Goal: Information Seeking & Learning: Learn about a topic

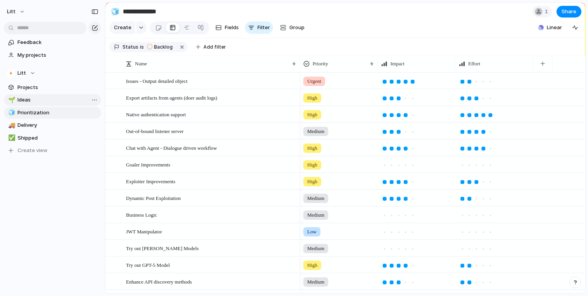
click at [74, 101] on span "Ideas" at bounding box center [57, 100] width 81 height 8
type input "*****"
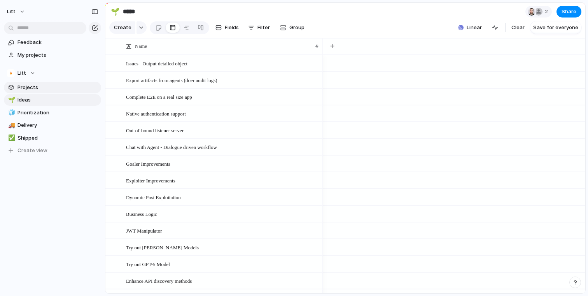
click at [37, 88] on span "Projects" at bounding box center [57, 88] width 81 height 8
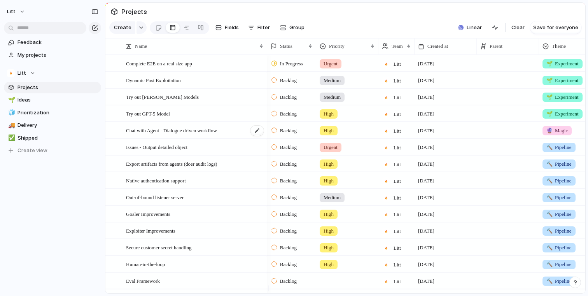
click at [242, 134] on div "Chat with Agent - Dialogue driven workflow" at bounding box center [195, 130] width 138 height 16
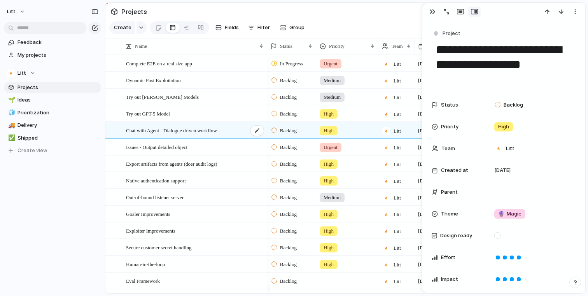
click at [242, 134] on div "Chat with Agent - Dialogue driven workflow" at bounding box center [195, 130] width 138 height 16
drag, startPoint x: 558, startPoint y: 184, endPoint x: 566, endPoint y: 147, distance: 38.1
click at [566, 147] on div "Status Backlog Priority High Team Litt Created at 13 August Parent Theme 🔮 Magi…" at bounding box center [503, 235] width 144 height 277
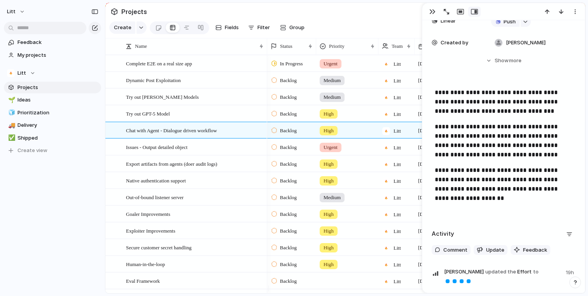
scroll to position [318, 0]
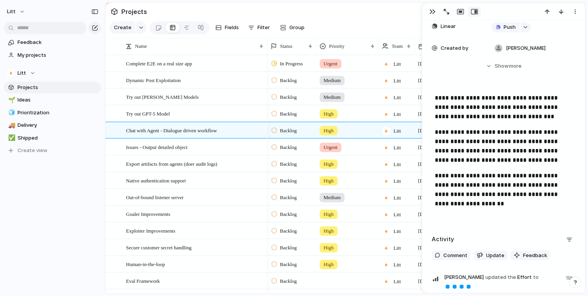
click at [467, 183] on p "**********" at bounding box center [504, 194] width 138 height 47
click at [467, 182] on p "**********" at bounding box center [504, 194] width 138 height 47
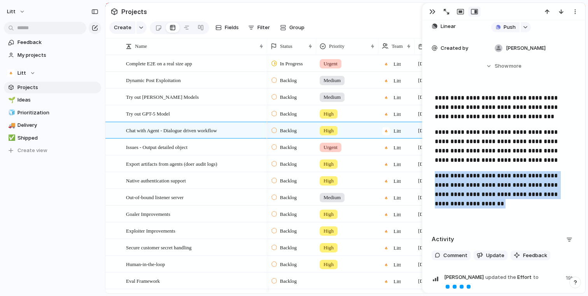
click at [467, 182] on p "**********" at bounding box center [504, 194] width 138 height 47
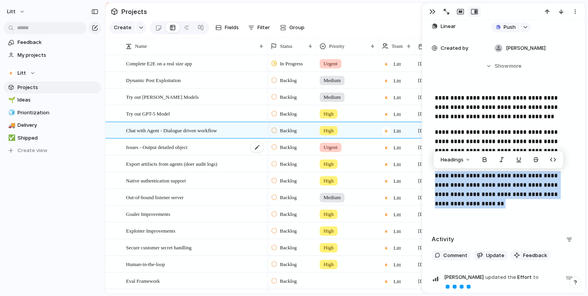
click at [236, 155] on div "Issues - Output detailed object" at bounding box center [195, 147] width 138 height 16
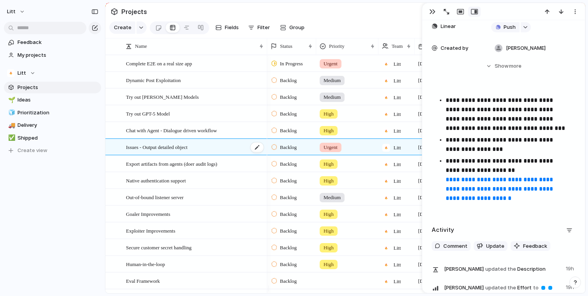
scroll to position [303, 0]
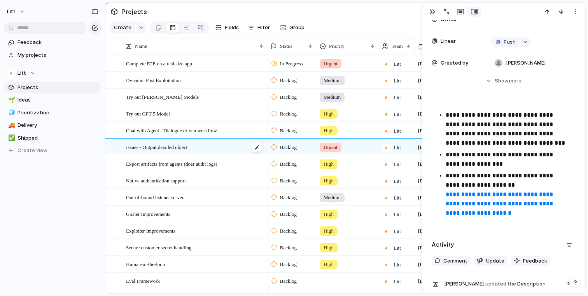
click at [236, 155] on div "Issues - Output detailed object" at bounding box center [195, 147] width 138 height 16
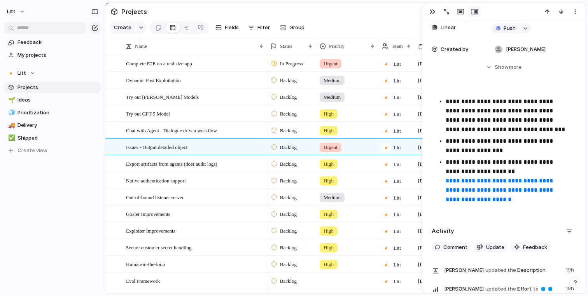
scroll to position [295, 0]
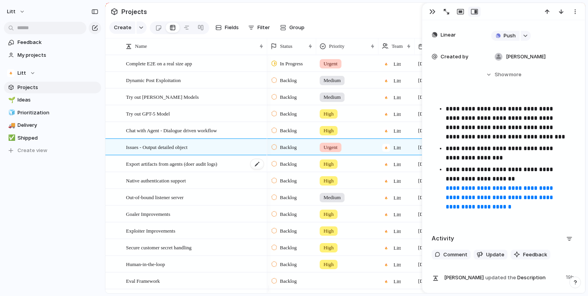
click at [240, 172] on div "Export artifacts from agents (doer audit logs)" at bounding box center [195, 164] width 138 height 16
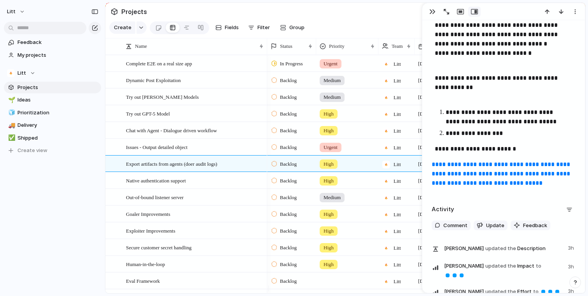
scroll to position [391, 0]
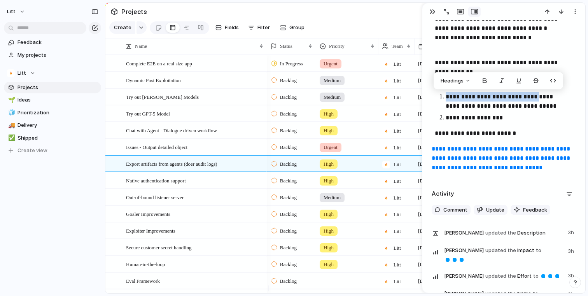
drag, startPoint x: 444, startPoint y: 94, endPoint x: 533, endPoint y: 97, distance: 89.0
click at [533, 97] on li "**********" at bounding box center [510, 101] width 130 height 19
click at [224, 188] on div "Native authentication support" at bounding box center [195, 181] width 138 height 16
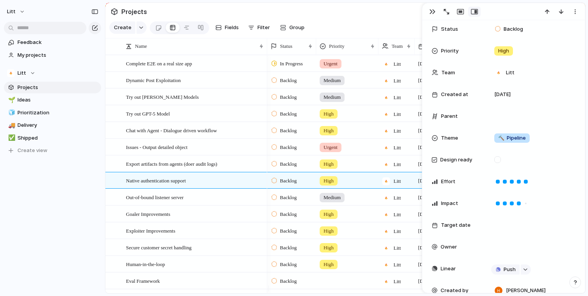
scroll to position [78, 0]
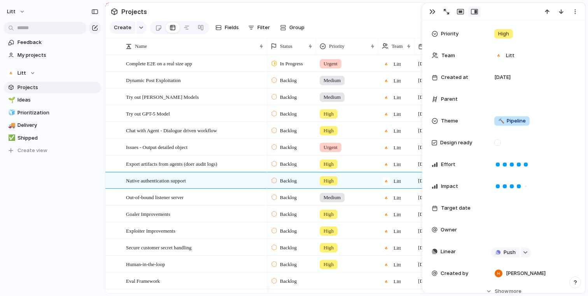
click at [347, 185] on div "High" at bounding box center [346, 179] width 61 height 13
click at [357, 189] on div "Urgent High Medium Low No Priority" at bounding box center [294, 148] width 588 height 296
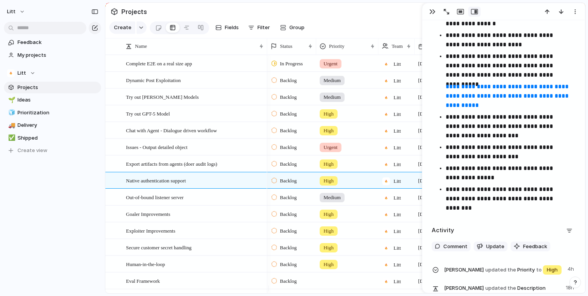
scroll to position [400, 0]
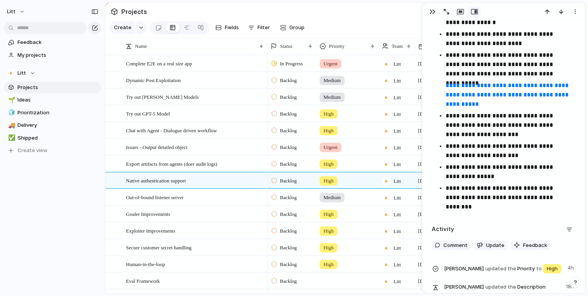
click at [327, 168] on span "High" at bounding box center [328, 164] width 10 height 8
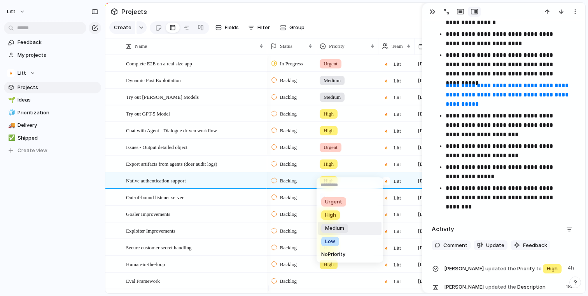
click at [331, 231] on span "Medium" at bounding box center [334, 228] width 19 height 8
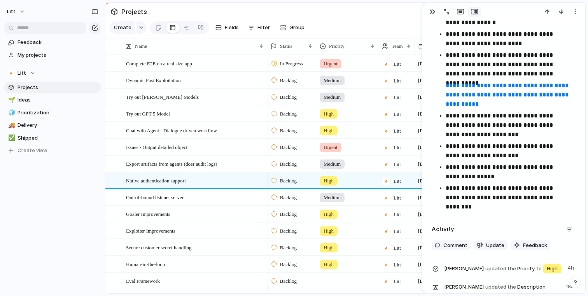
click at [340, 168] on span "Medium" at bounding box center [331, 164] width 17 height 8
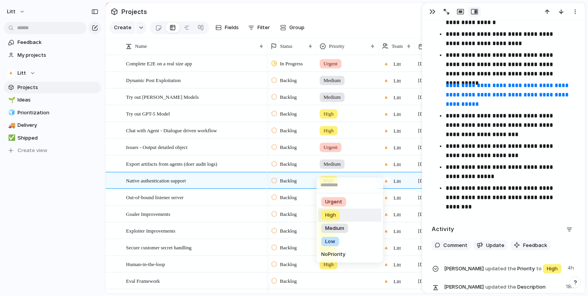
click at [339, 215] on div "High" at bounding box center [330, 214] width 19 height 9
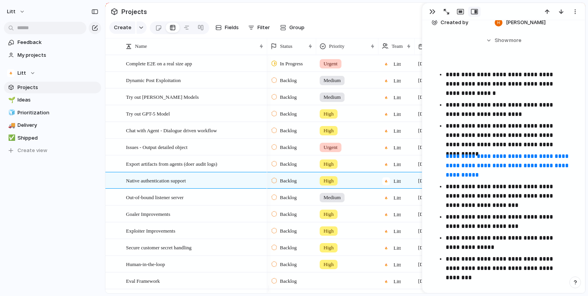
scroll to position [329, 0]
click at [336, 185] on div "High" at bounding box center [329, 180] width 18 height 9
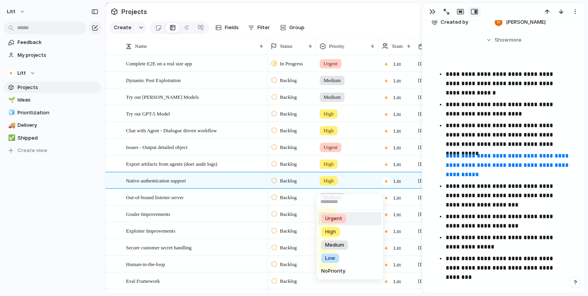
click at [345, 222] on div "Urgent" at bounding box center [333, 218] width 25 height 9
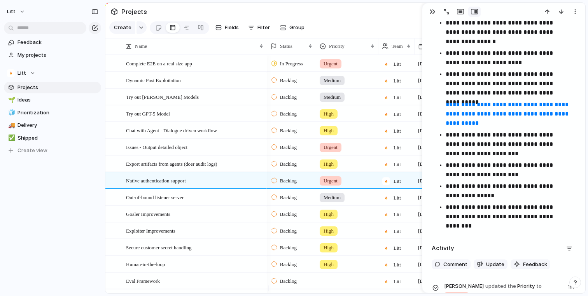
scroll to position [382, 0]
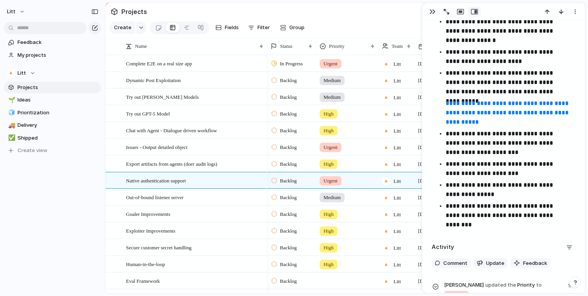
click at [472, 112] on link "**********" at bounding box center [507, 112] width 124 height 24
click at [243, 198] on div "Out-of-bound listener server" at bounding box center [195, 197] width 138 height 16
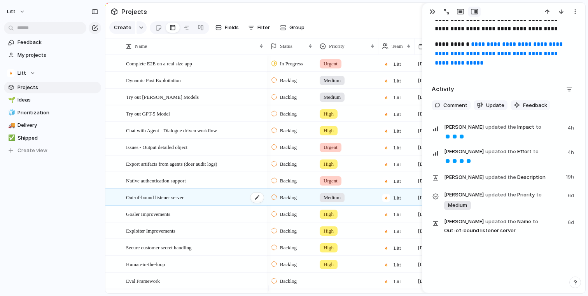
scroll to position [224, 0]
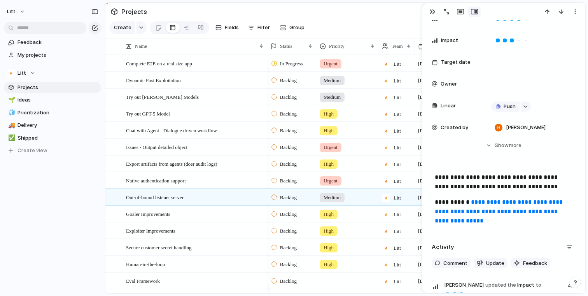
click at [520, 199] on link "**********" at bounding box center [499, 211] width 129 height 24
click at [221, 218] on div "Goaler Improvements" at bounding box center [195, 214] width 138 height 16
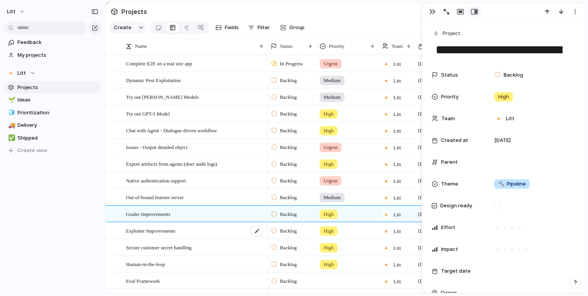
click at [227, 238] on div "Exploiter Improvements" at bounding box center [195, 231] width 138 height 16
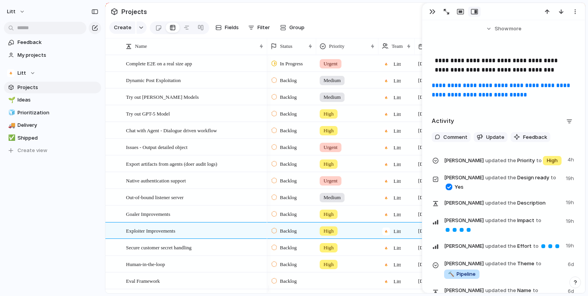
scroll to position [337, 0]
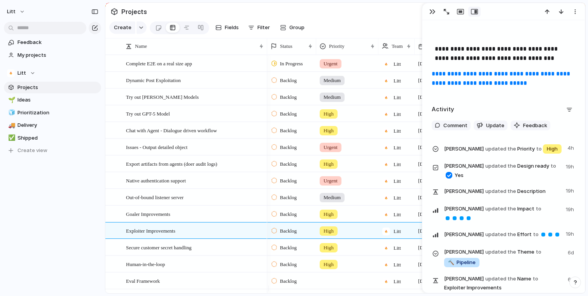
click at [501, 84] on link "**********" at bounding box center [501, 78] width 140 height 15
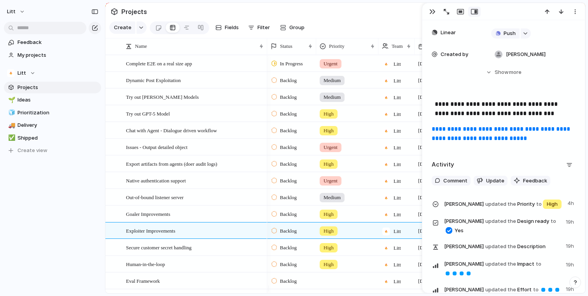
scroll to position [276, 0]
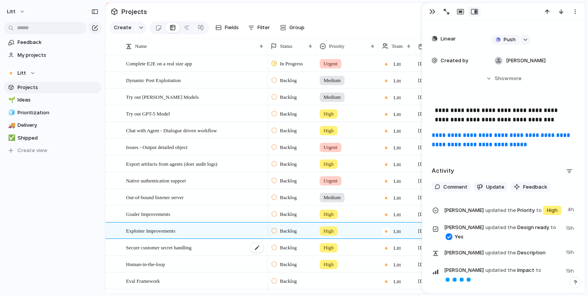
click at [223, 255] on div "Secure customer secret handling" at bounding box center [195, 247] width 138 height 16
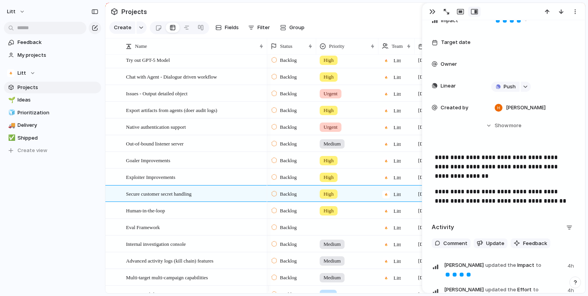
scroll to position [237, 0]
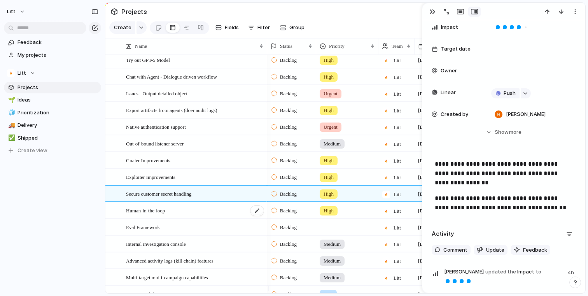
click at [214, 218] on div "Human-in-the-loop" at bounding box center [195, 211] width 138 height 16
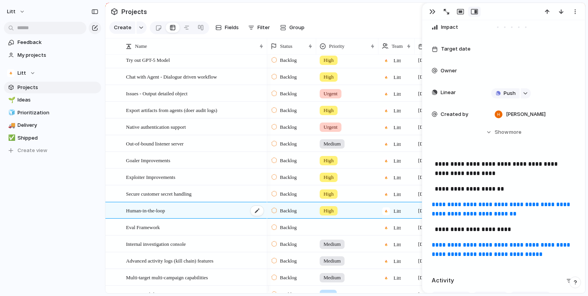
scroll to position [222, 0]
click at [216, 235] on div "Eval Framework" at bounding box center [195, 227] width 138 height 16
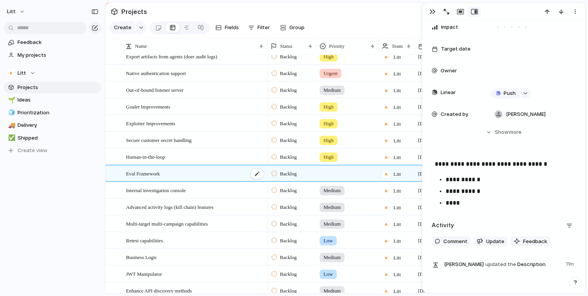
scroll to position [117, 0]
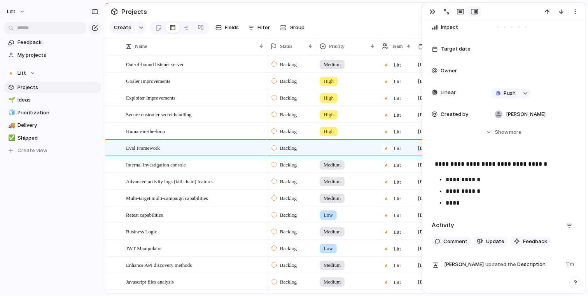
click at [218, 178] on div "Advanced activity logs (kill chain) features" at bounding box center [186, 181] width 162 height 17
click at [222, 173] on div "Internal investigation console" at bounding box center [195, 165] width 138 height 16
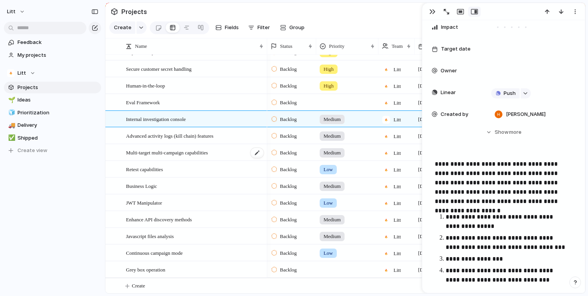
scroll to position [186, 0]
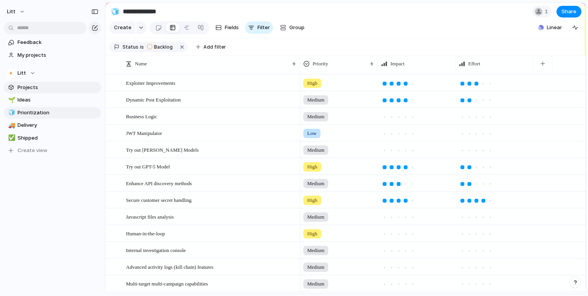
click at [48, 90] on span "Projects" at bounding box center [57, 88] width 81 height 8
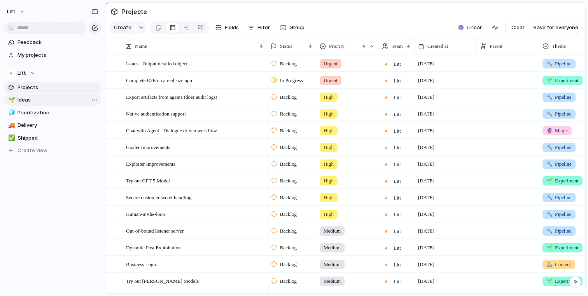
click at [58, 100] on span "Ideas" at bounding box center [57, 100] width 81 height 8
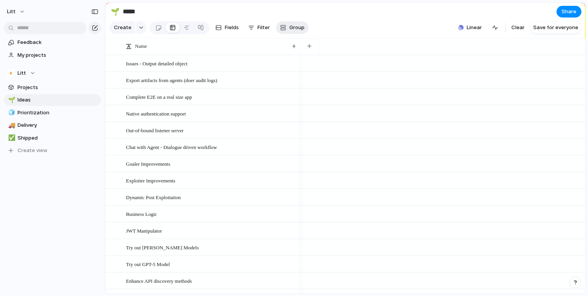
click at [297, 34] on button "Group" at bounding box center [292, 27] width 32 height 12
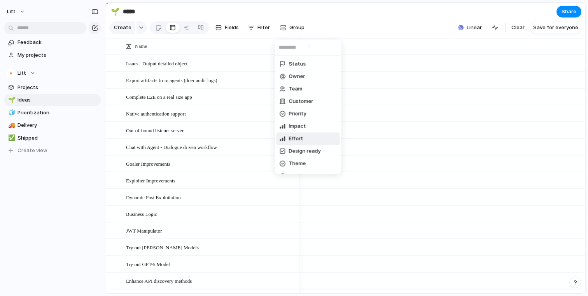
click at [51, 85] on div "Status Owner Team Customer Priority Impact Effort Design ready Theme Created by" at bounding box center [294, 148] width 588 height 296
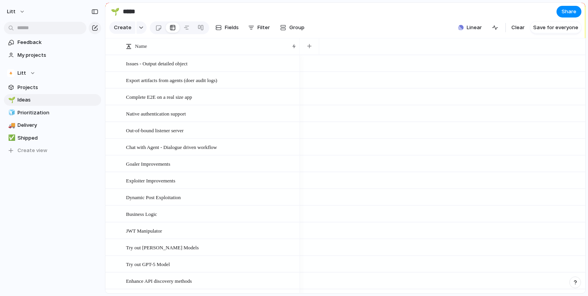
click at [51, 85] on span "Projects" at bounding box center [57, 88] width 81 height 8
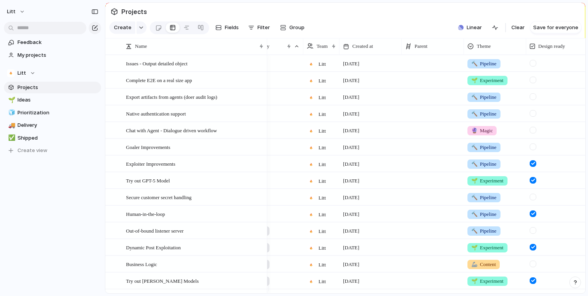
scroll to position [0, 43]
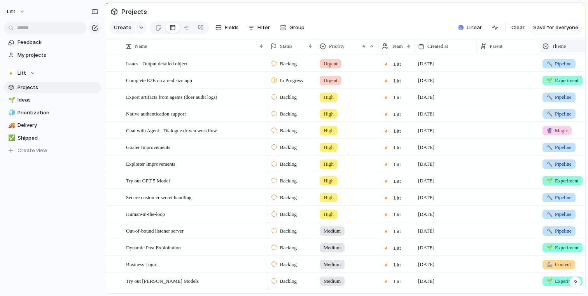
click at [546, 49] on div at bounding box center [545, 46] width 6 height 6
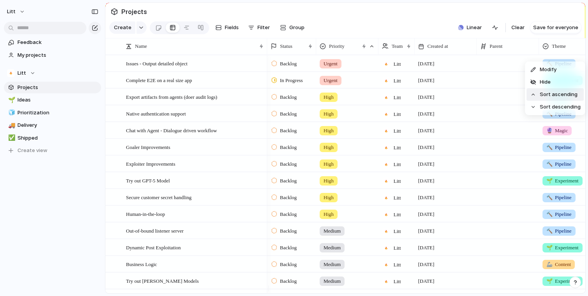
click at [562, 98] on span "Sort ascending" at bounding box center [558, 95] width 38 height 8
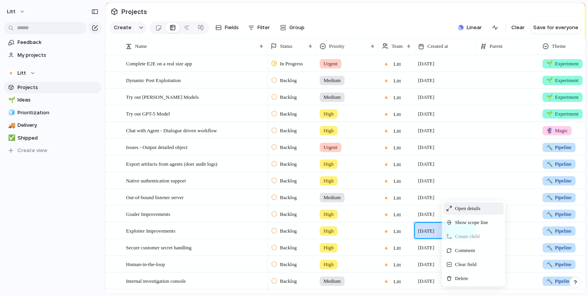
drag, startPoint x: 441, startPoint y: 234, endPoint x: 471, endPoint y: 1, distance: 235.1
click at [423, 37] on section "Create Fields Filter Group Zoom Collapse Linear Clear Save for everyone" at bounding box center [345, 29] width 480 height 19
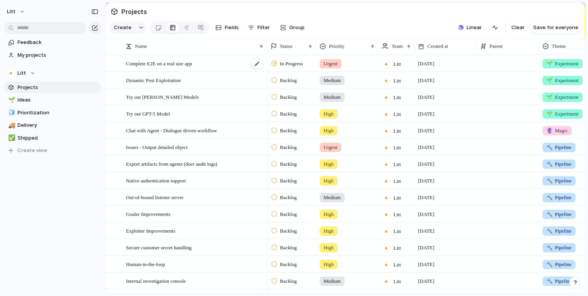
click at [225, 68] on div "Complete E2E on a real size app" at bounding box center [195, 64] width 138 height 16
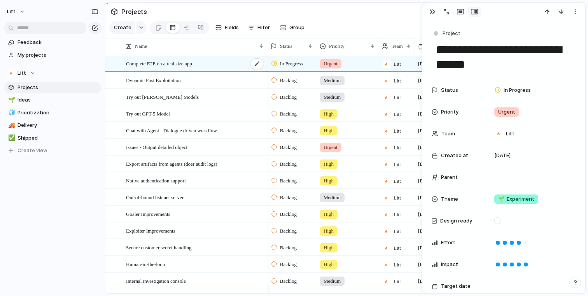
click at [225, 68] on div "Complete E2E on a real size app" at bounding box center [195, 64] width 138 height 16
click at [431, 15] on button "button" at bounding box center [432, 12] width 12 height 10
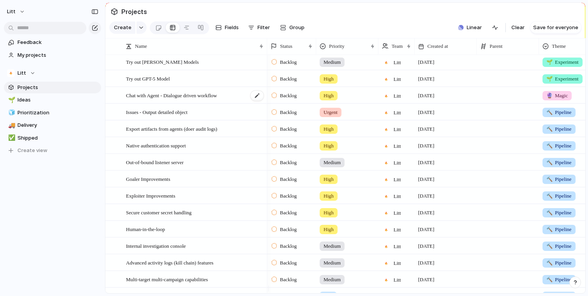
scroll to position [19, 0]
